Goal: Communication & Community: Answer question/provide support

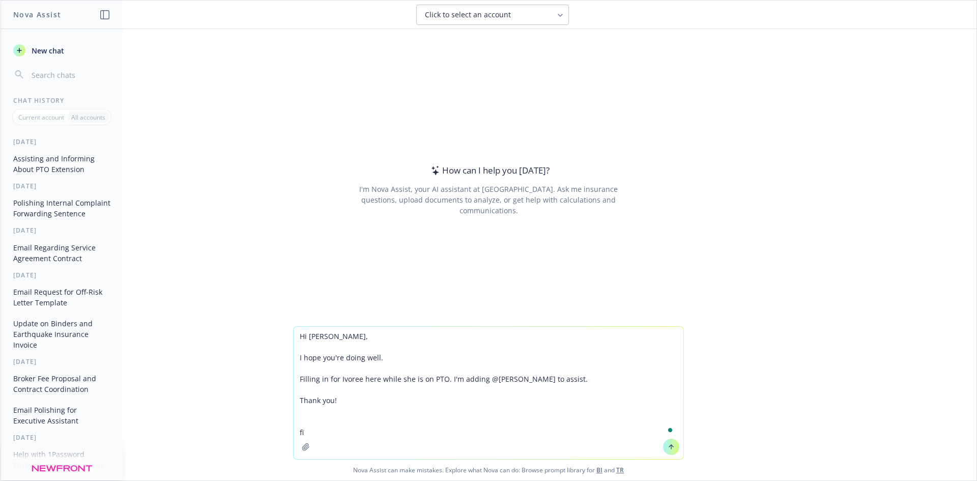
type textarea "Hi [PERSON_NAME], I hope you're doing well. Filling in for Ivoree here while sh…"
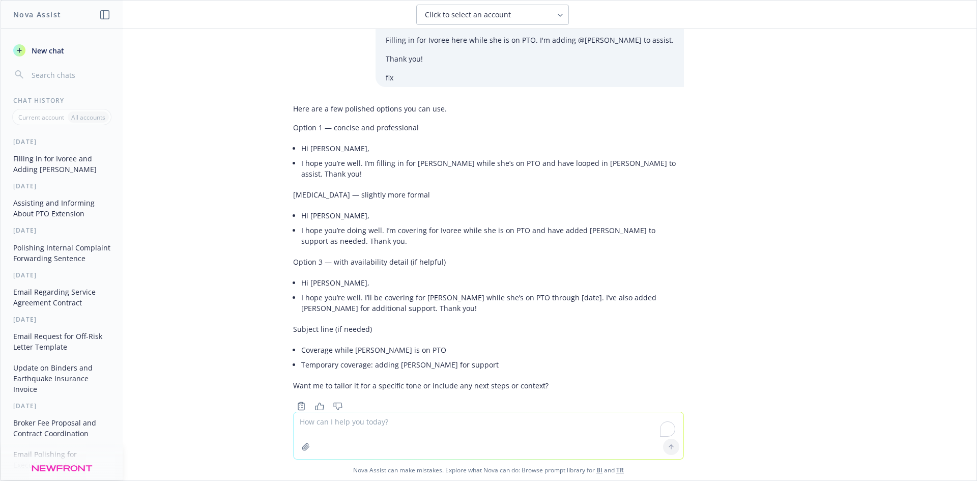
scroll to position [60, 0]
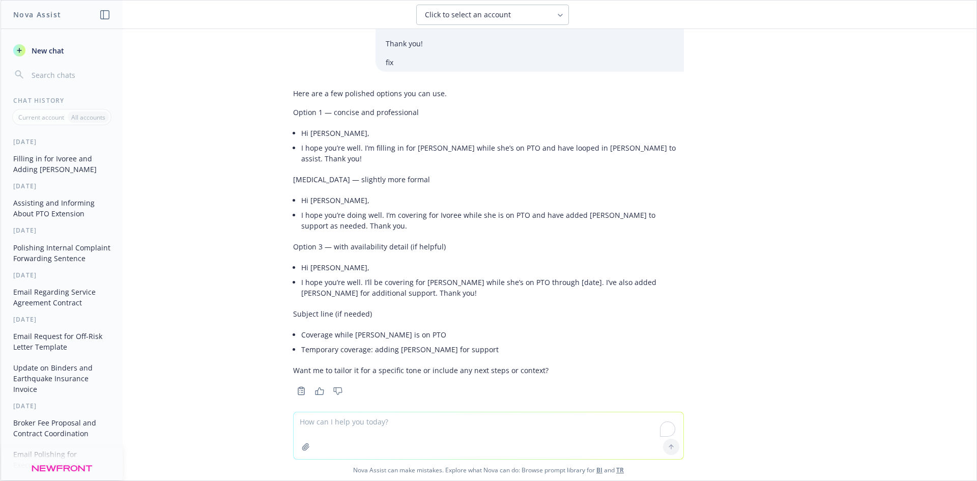
click at [385, 435] on textarea "To enrich screen reader interactions, please activate Accessibility in Grammarl…" at bounding box center [488, 435] width 390 height 47
paste textarea "Hi [PERSON_NAME], I hope you're doing well. Filling in for Ivoree here while sh…"
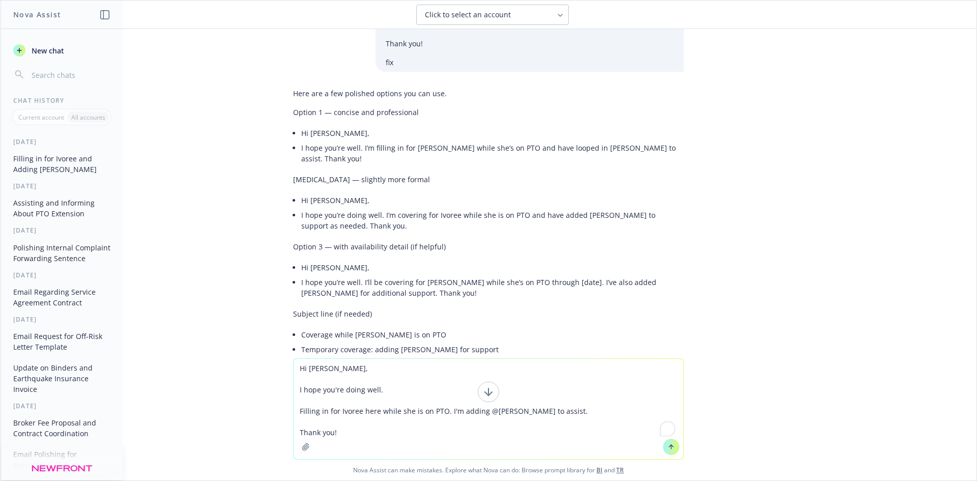
type textarea "Hi [PERSON_NAME], I hope you're doing well. Filling in for Ivoree here while sh…"
click at [552, 219] on li "I hope you’re doing well. I’m covering for Ivoree while she is on PTO and have …" at bounding box center [492, 220] width 382 height 25
click at [683, 322] on div "Here are a few polished options you can use. Option 1 — concise and professiona…" at bounding box center [488, 241] width 407 height 314
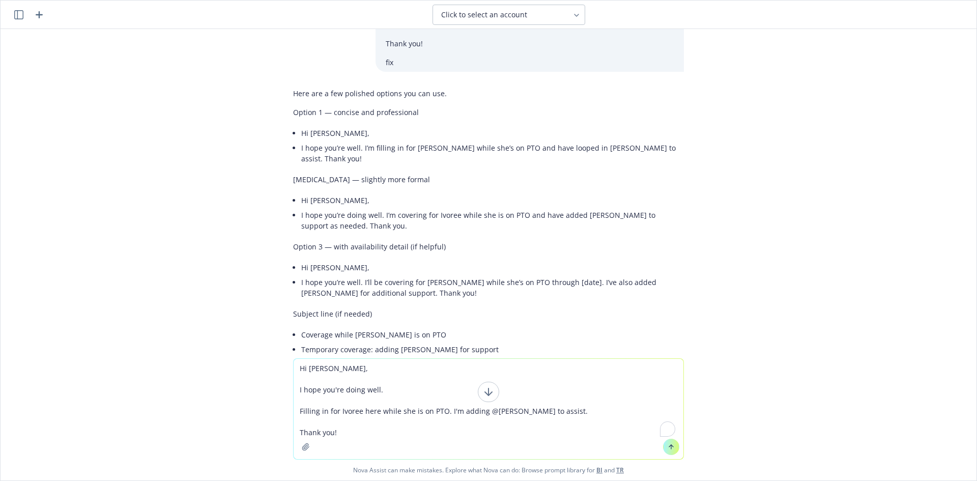
click at [625, 275] on li "I hope you’re well. I’ll be covering for [PERSON_NAME] while she’s on PTO throu…" at bounding box center [492, 287] width 382 height 25
click at [365, 216] on li "I hope you’re doing well. I’m covering for Ivoree while she is on PTO and have …" at bounding box center [492, 220] width 382 height 25
drag, startPoint x: 496, startPoint y: 149, endPoint x: 629, endPoint y: 149, distance: 132.2
click at [629, 149] on li "I hope you’re well. I’m filling in for [PERSON_NAME] while she’s on PTO and hav…" at bounding box center [492, 152] width 382 height 25
copy li "nd have looped in [PERSON_NAME] to assist."
